Goal: Transaction & Acquisition: Subscribe to service/newsletter

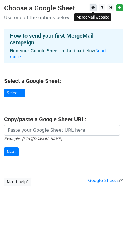
click at [92, 7] on icon at bounding box center [93, 8] width 4 height 4
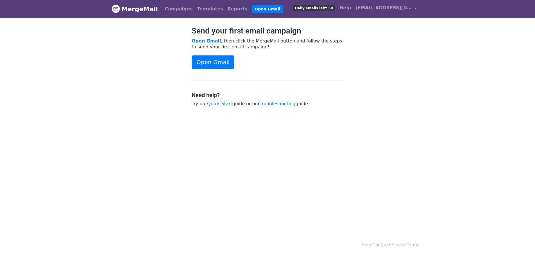
click at [334, 8] on span "Daily emails left: 50" at bounding box center [314, 8] width 42 height 6
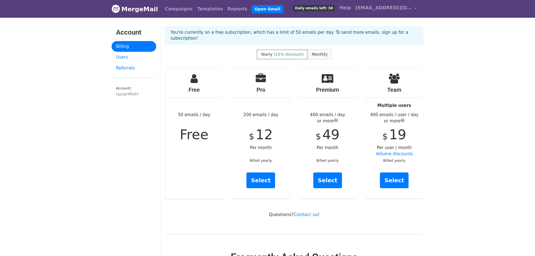
click at [320, 52] on span "Monthly" at bounding box center [320, 54] width 16 height 4
click at [197, 9] on link "Templates" at bounding box center [210, 8] width 30 height 11
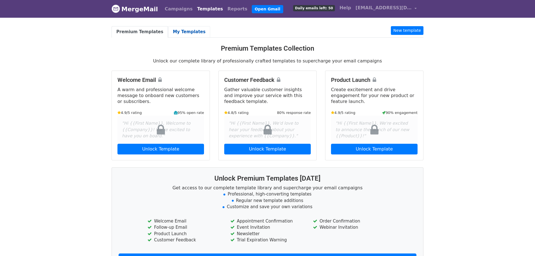
click at [177, 33] on link "My Templates" at bounding box center [189, 32] width 42 height 12
click at [178, 28] on link "My Templates" at bounding box center [189, 32] width 42 height 12
